Goal: Transaction & Acquisition: Subscribe to service/newsletter

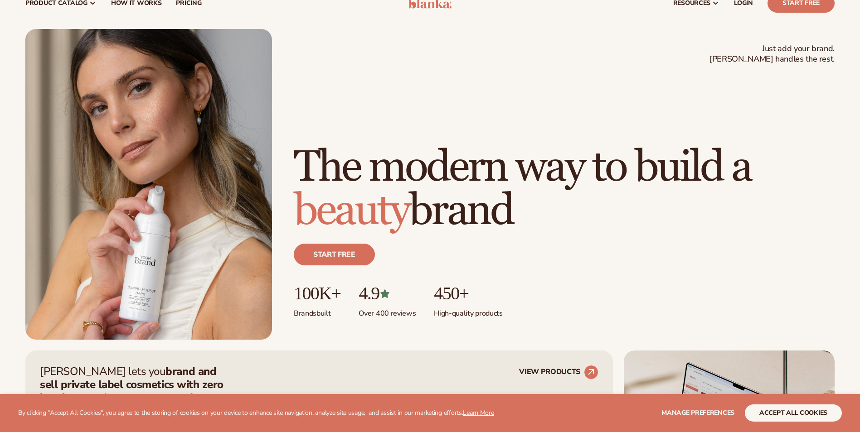
scroll to position [181, 0]
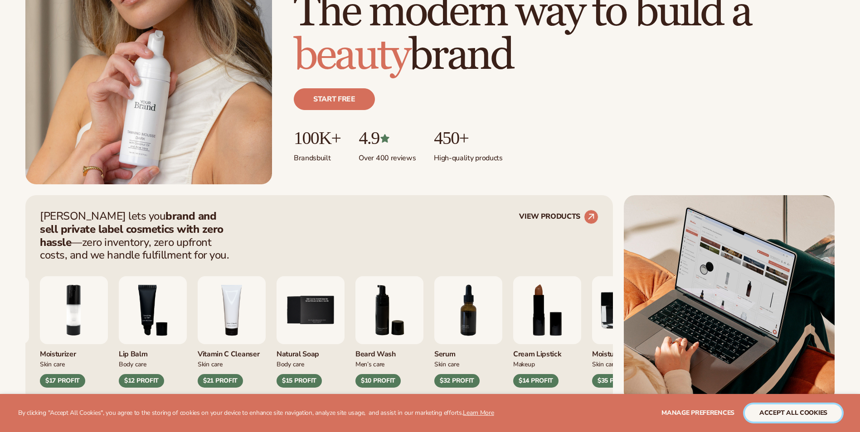
click at [789, 410] on button "accept all cookies" at bounding box center [793, 413] width 97 height 17
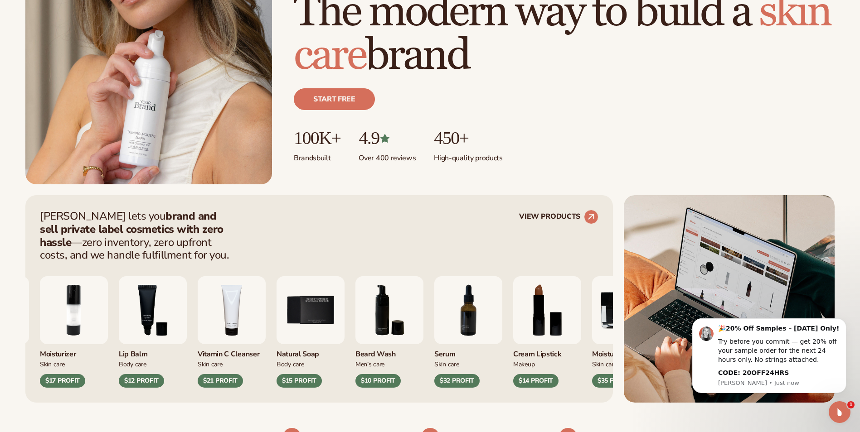
scroll to position [0, 0]
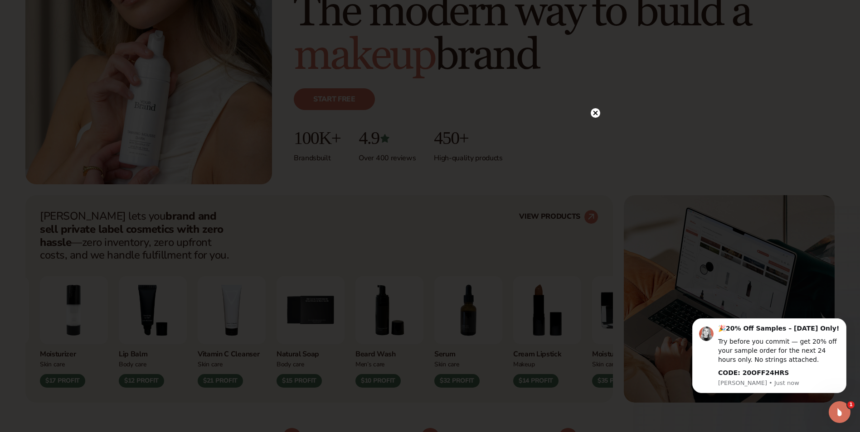
drag, startPoint x: 597, startPoint y: 109, endPoint x: 600, endPoint y: 117, distance: 8.0
click at [598, 109] on icon at bounding box center [596, 113] width 10 height 10
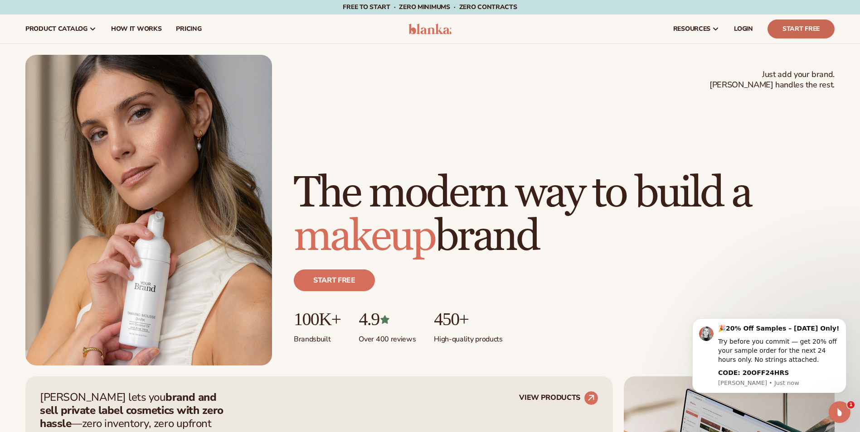
click at [792, 30] on link "Start Free" at bounding box center [800, 28] width 67 height 19
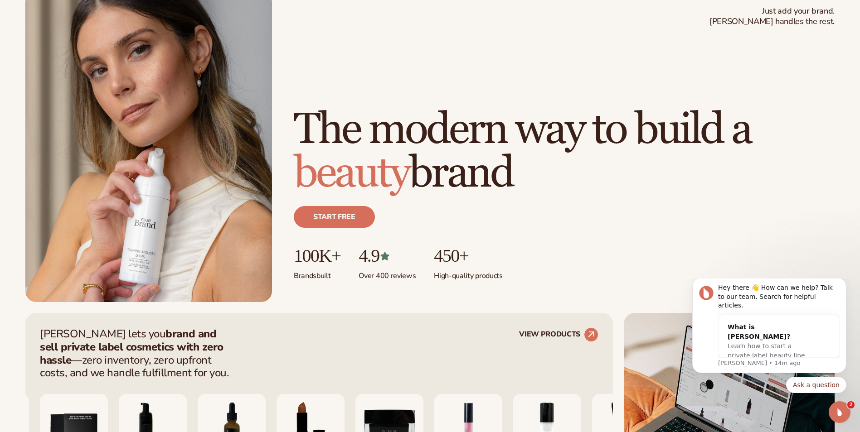
scroll to position [317, 0]
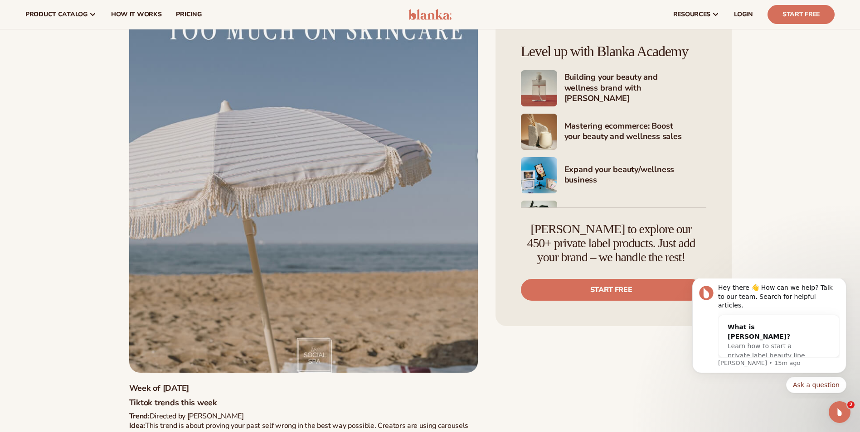
scroll to position [816, 0]
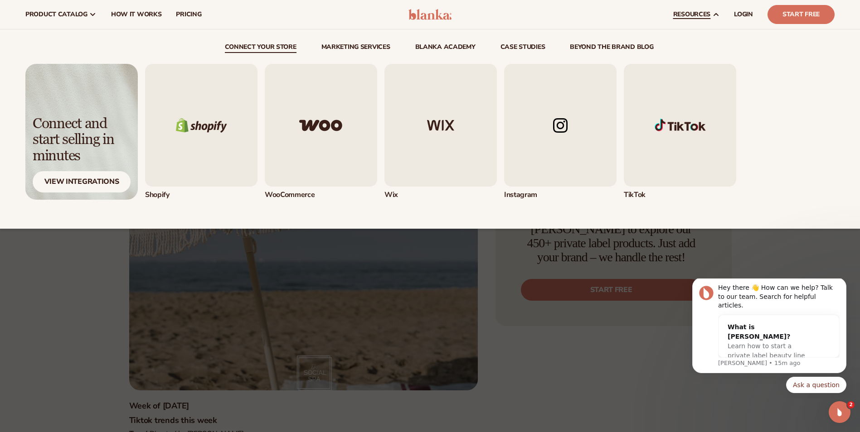
click at [714, 8] on link "resources" at bounding box center [696, 14] width 61 height 29
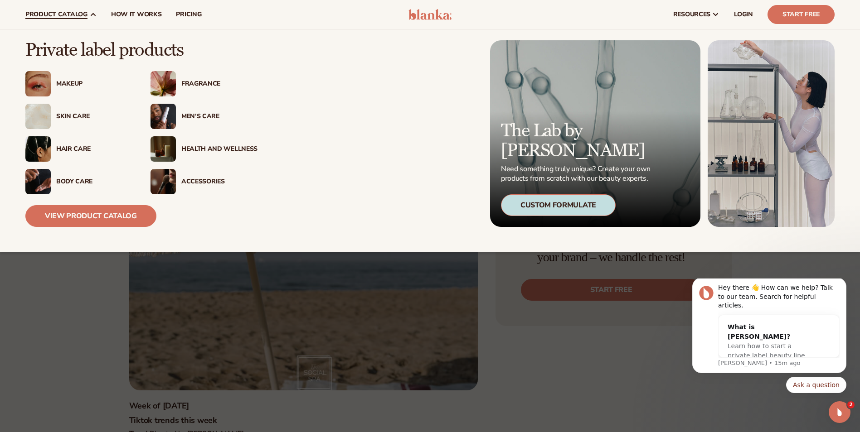
click at [80, 11] on span "product catalog" at bounding box center [56, 14] width 62 height 7
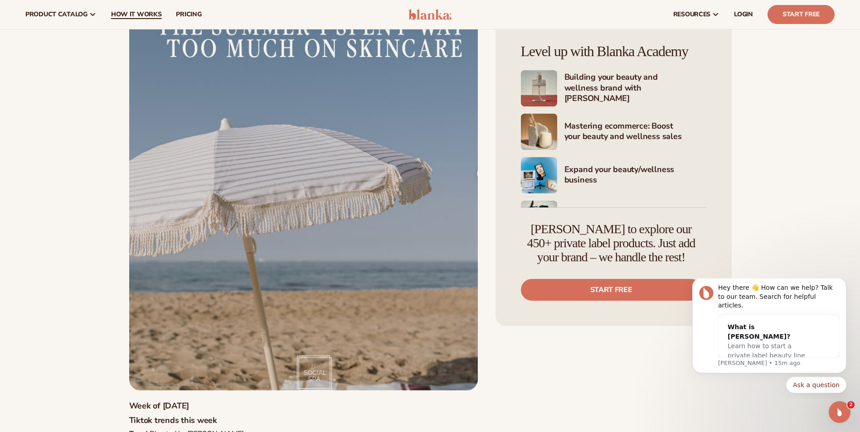
click at [130, 14] on span "How It Works" at bounding box center [136, 14] width 51 height 7
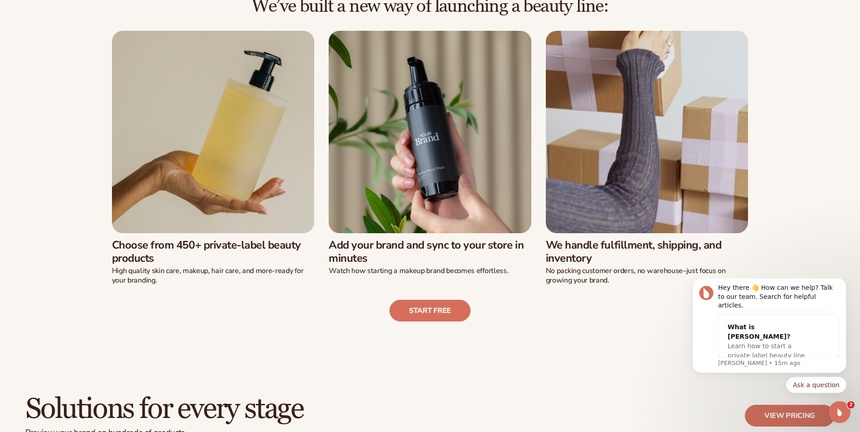
scroll to position [317, 0]
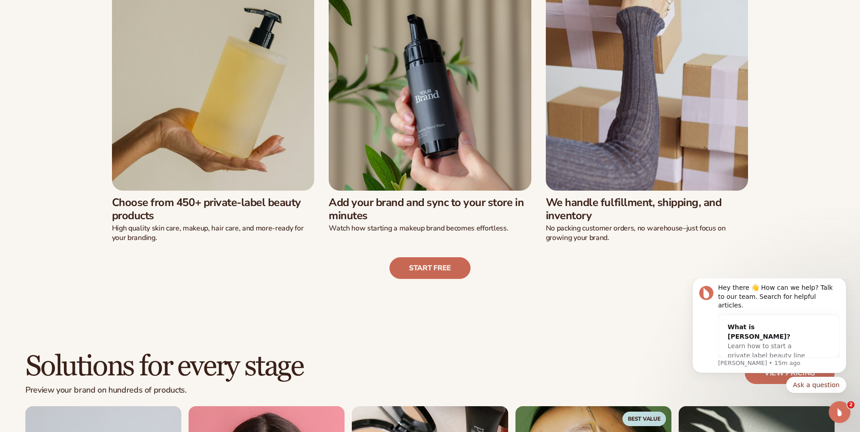
click at [441, 258] on link "Start free" at bounding box center [429, 268] width 81 height 22
